Goal: Transaction & Acquisition: Download file/media

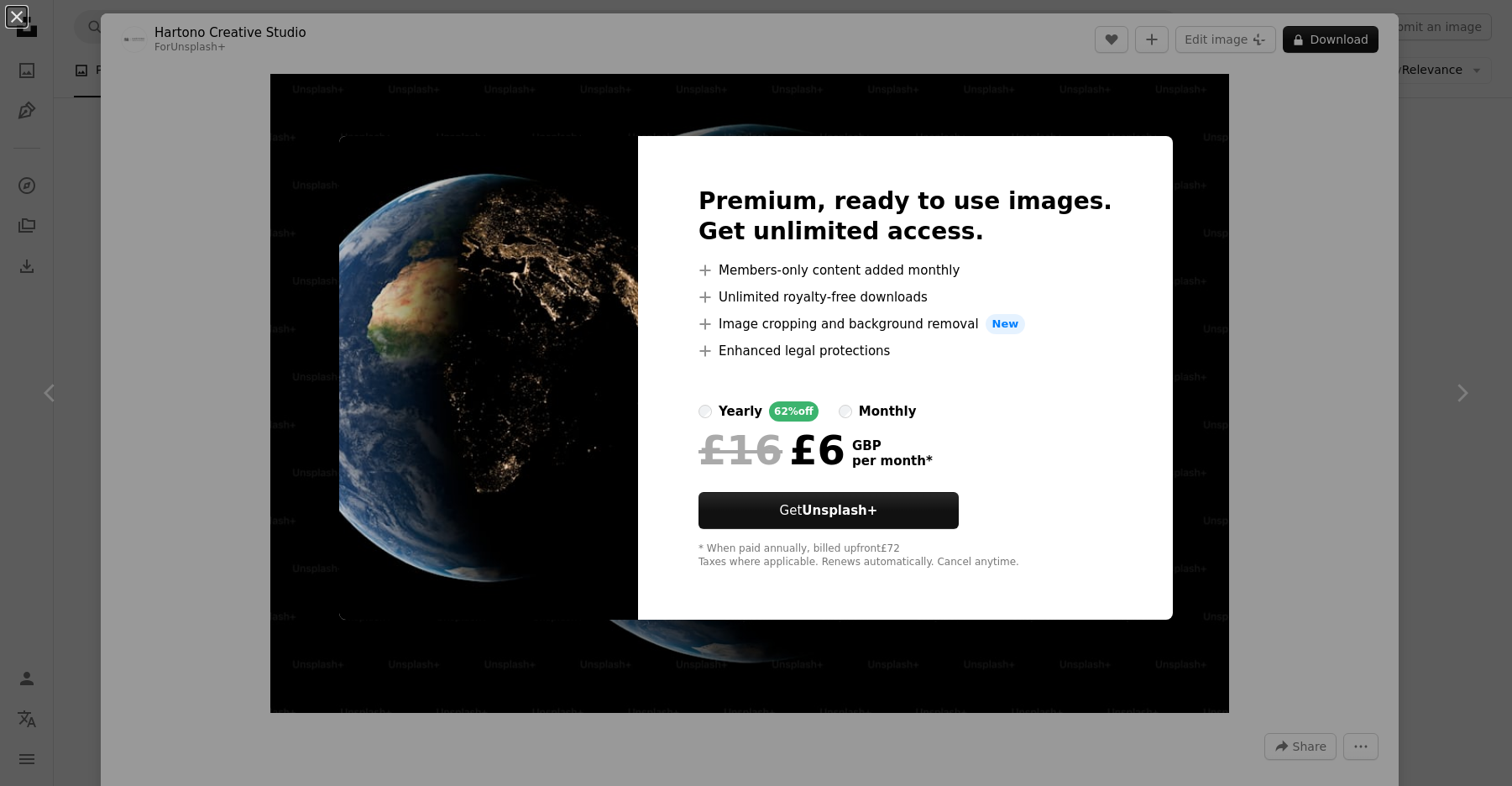
click at [573, 134] on div "An X shape Premium, ready to use images. Get unlimited access. A plus sign Memb…" at bounding box center [756, 393] width 1512 height 786
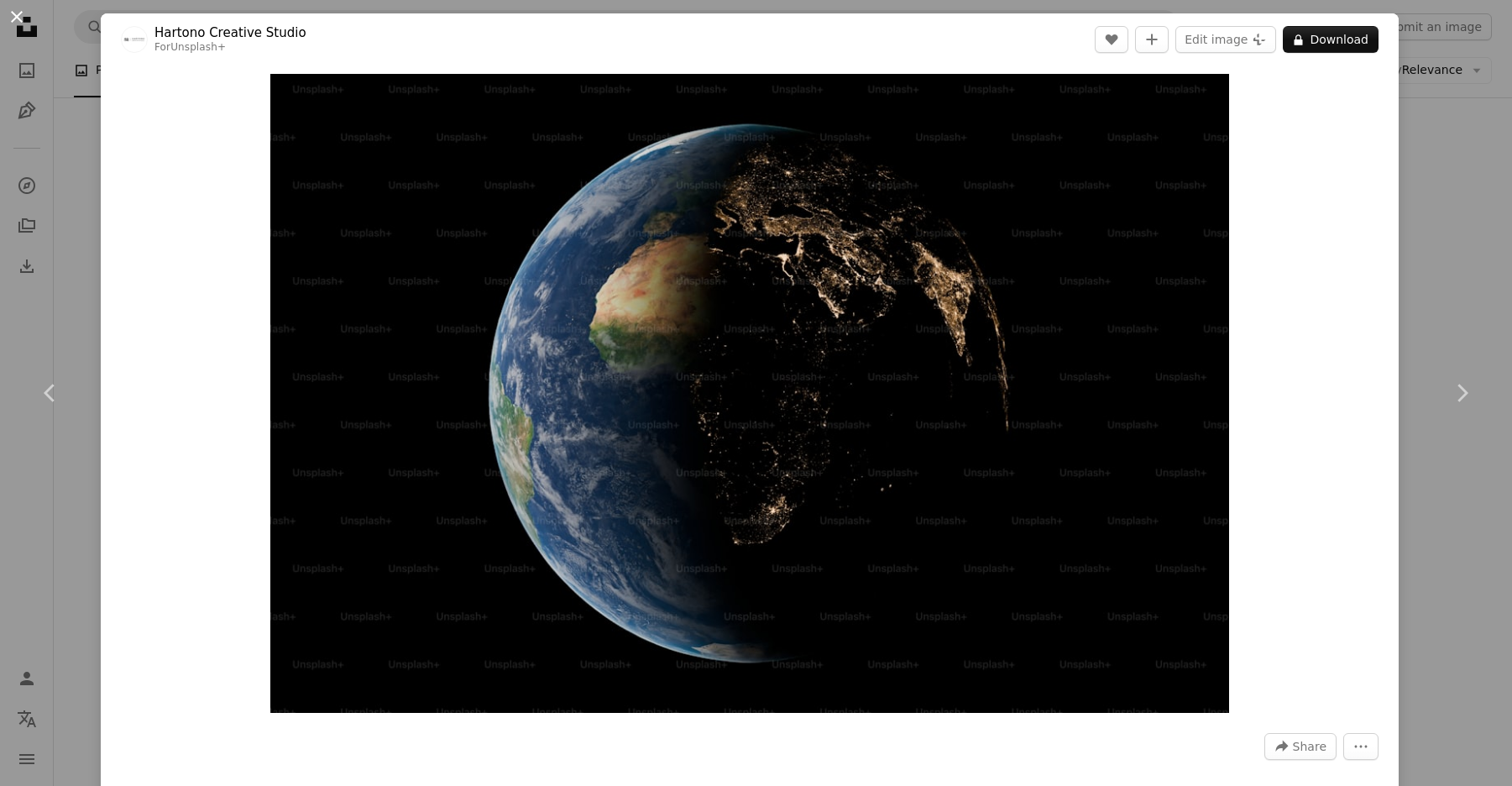
click at [25, 19] on button "An X shape" at bounding box center [17, 17] width 20 height 20
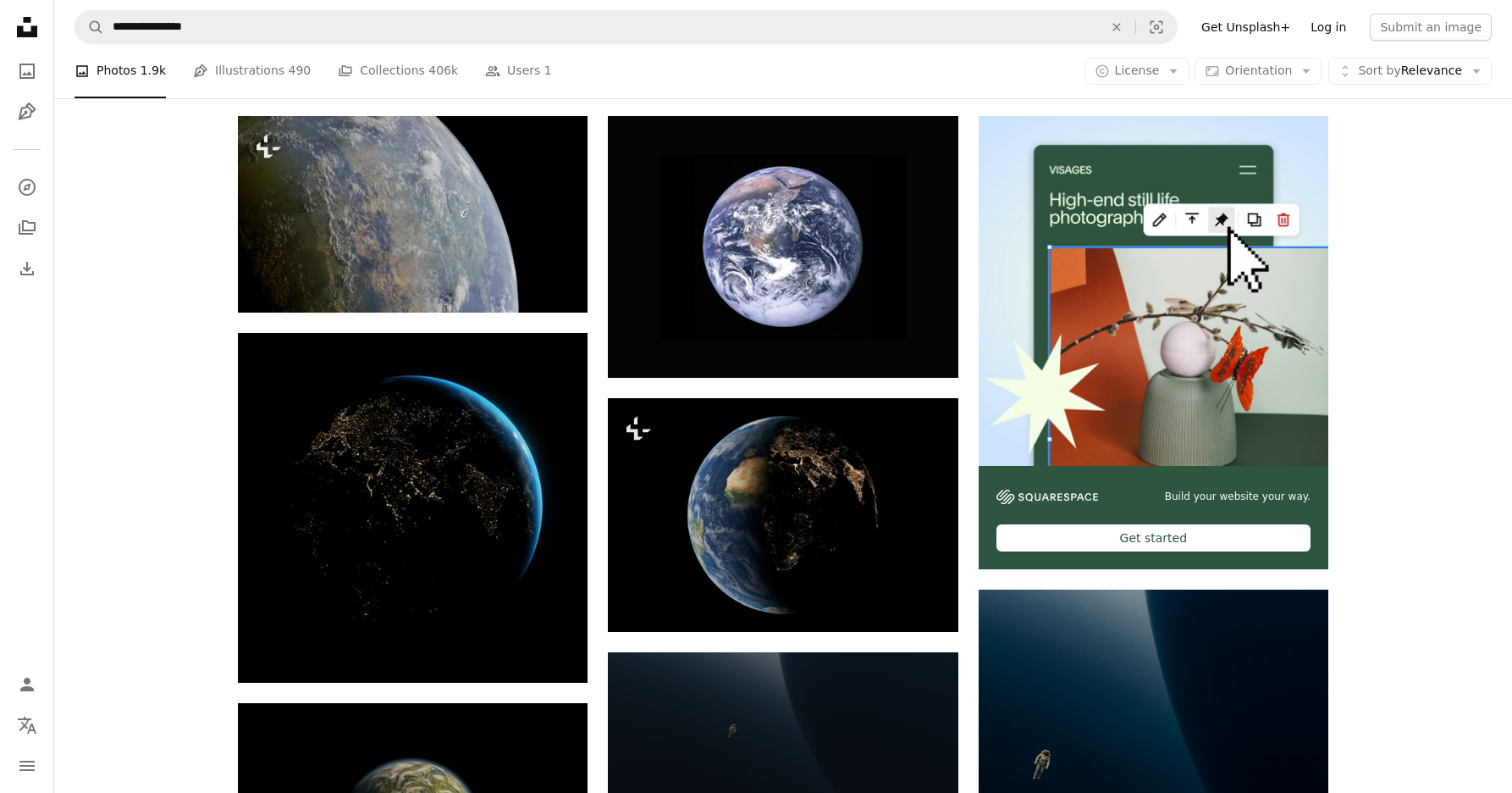
click at [1329, 25] on link "Log in" at bounding box center [1328, 27] width 56 height 27
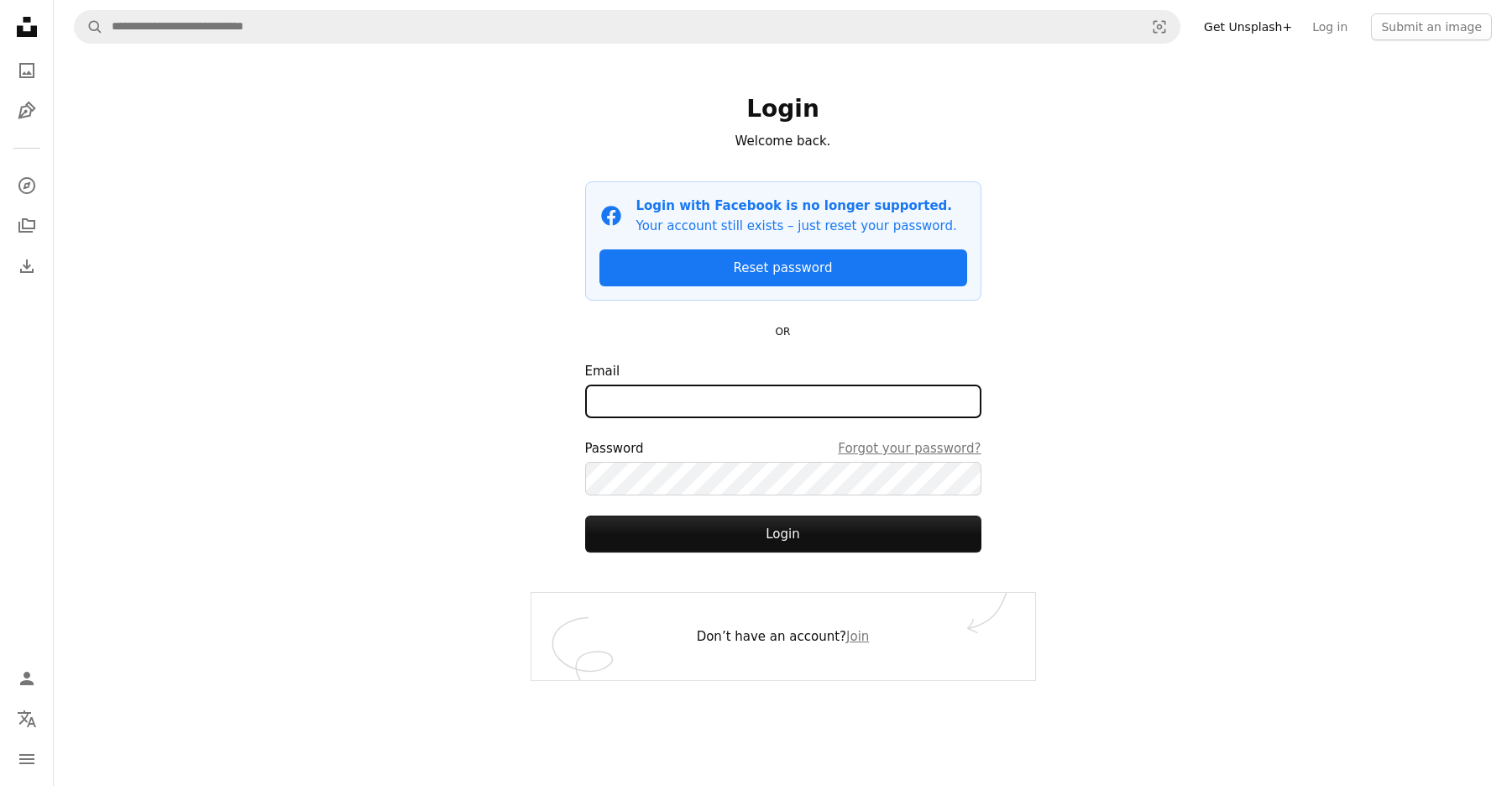
click at [675, 393] on input "Email" at bounding box center [783, 401] width 397 height 34
type input "**********"
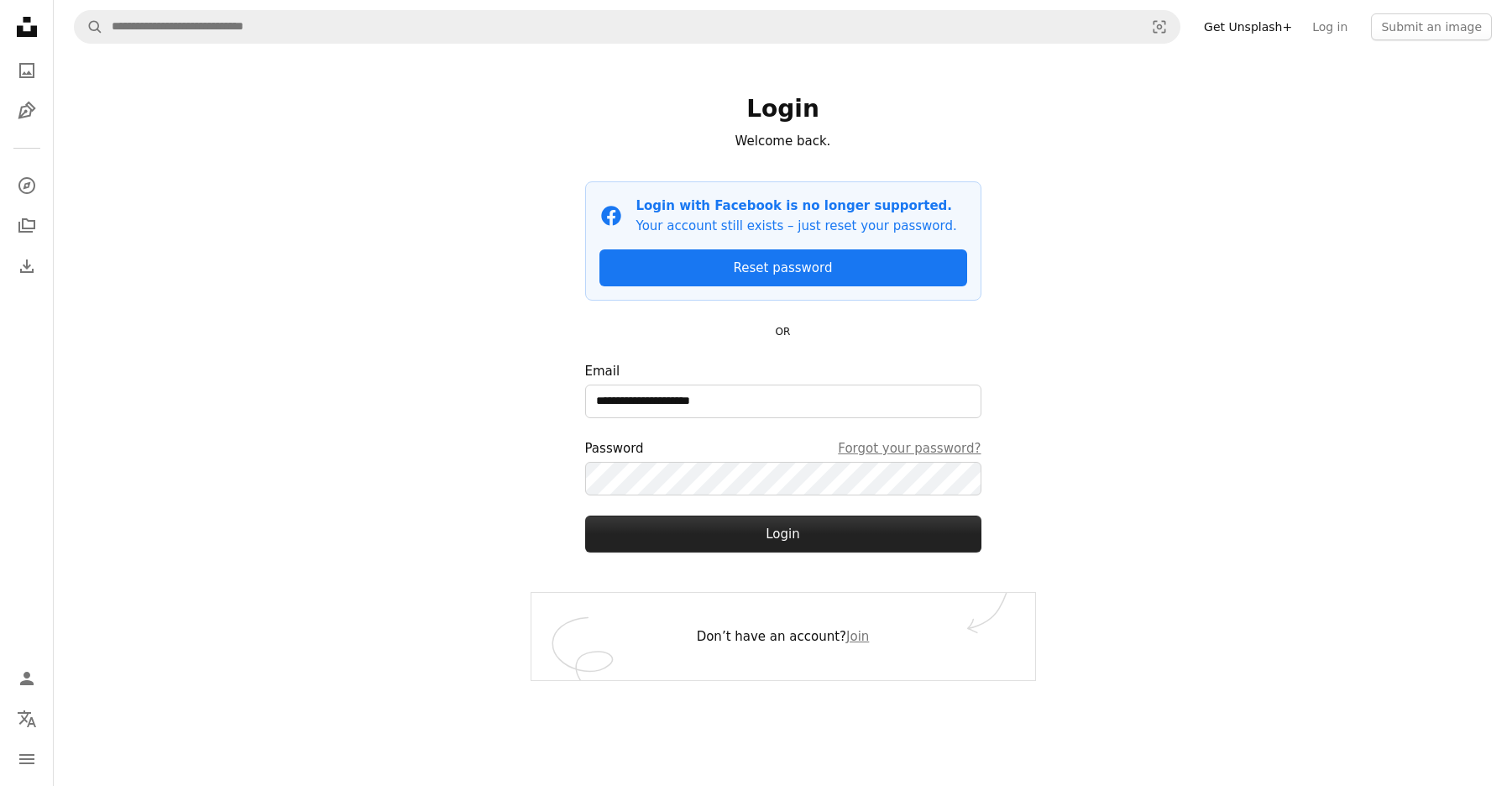
click at [781, 533] on button "Login" at bounding box center [783, 534] width 397 height 37
